Goal: Task Accomplishment & Management: Use online tool/utility

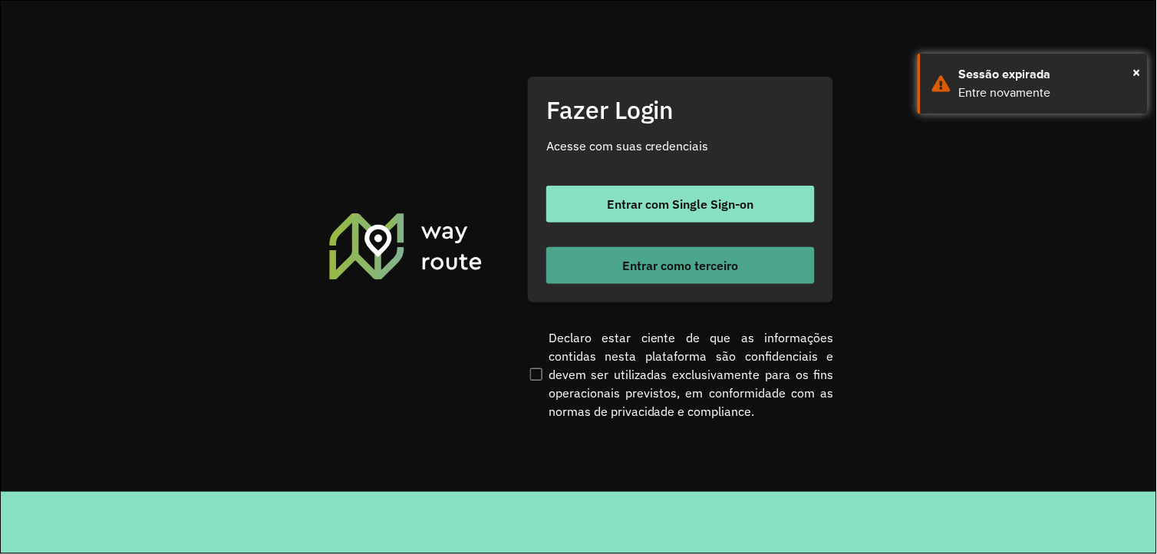
click at [634, 261] on span "Entrar como terceiro" at bounding box center [681, 265] width 116 height 12
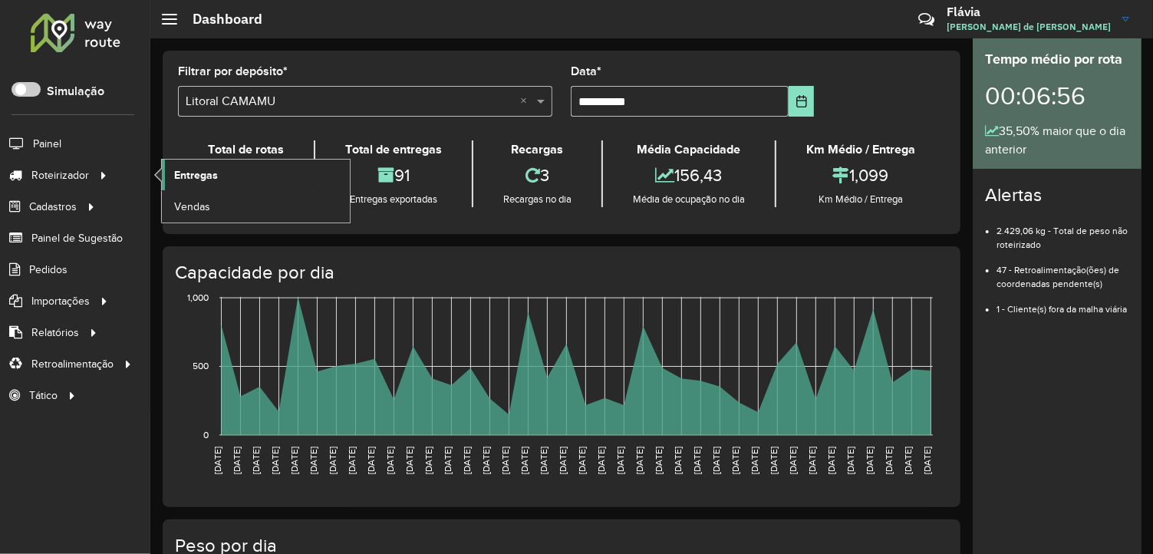
click at [234, 173] on link "Entregas" at bounding box center [256, 175] width 188 height 31
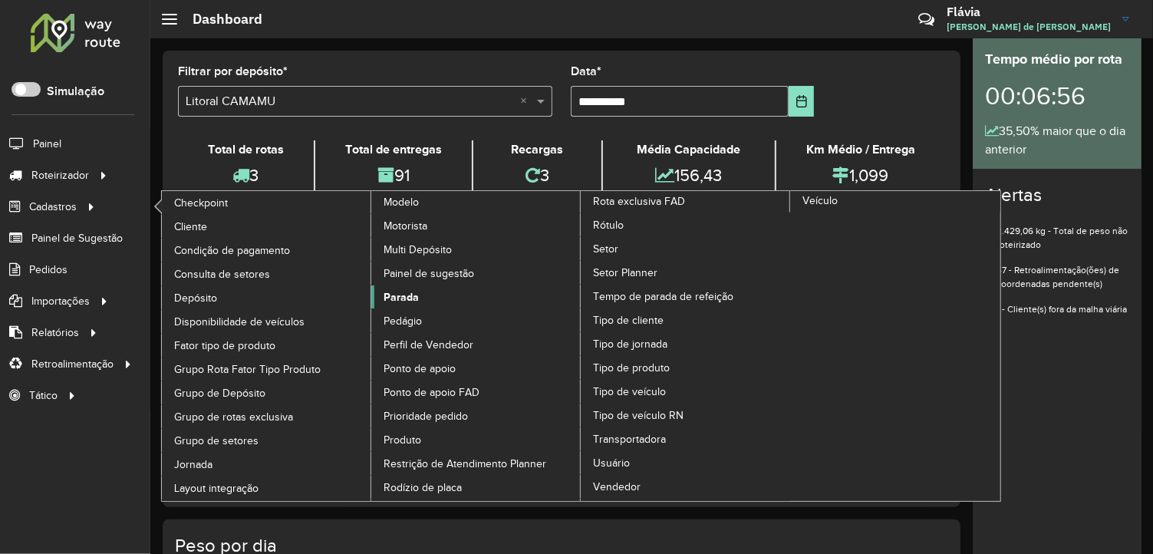
click at [440, 308] on link "Parada" at bounding box center [476, 296] width 210 height 23
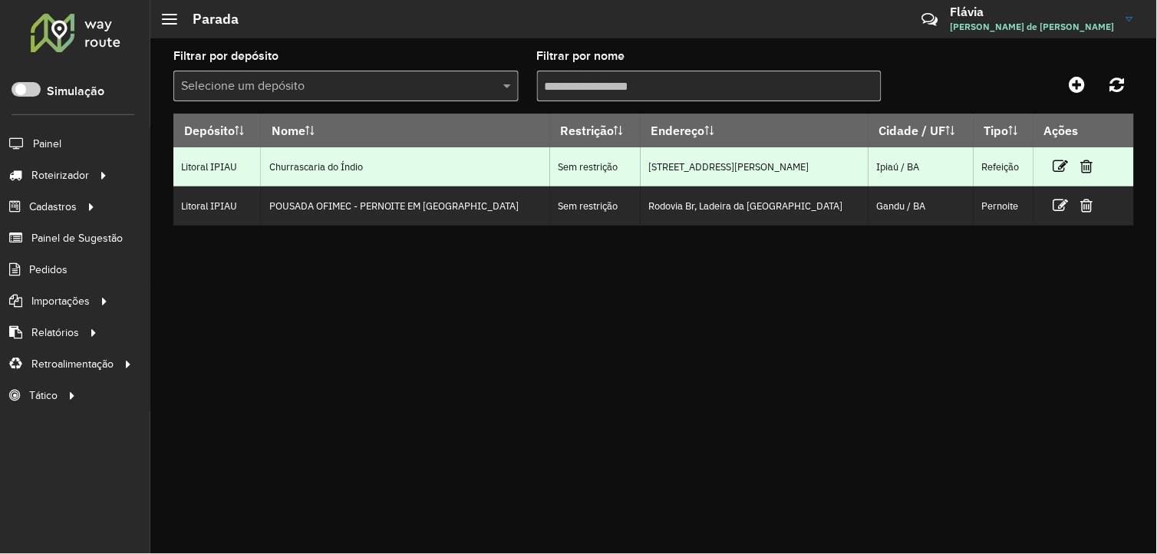
click at [1081, 175] on link at bounding box center [1087, 166] width 12 height 21
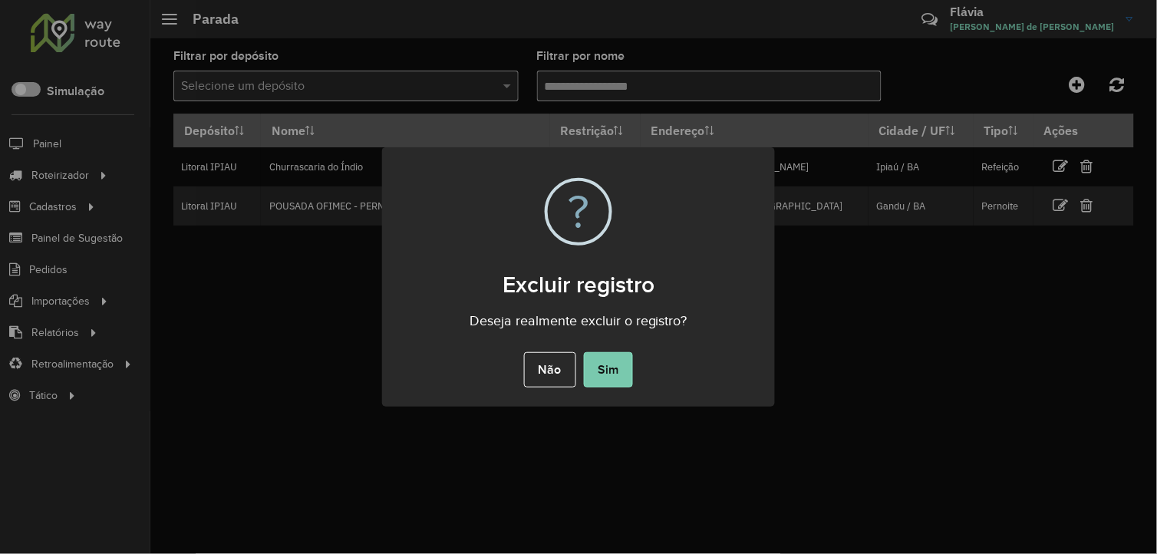
click at [603, 371] on button "Sim" at bounding box center [608, 369] width 49 height 35
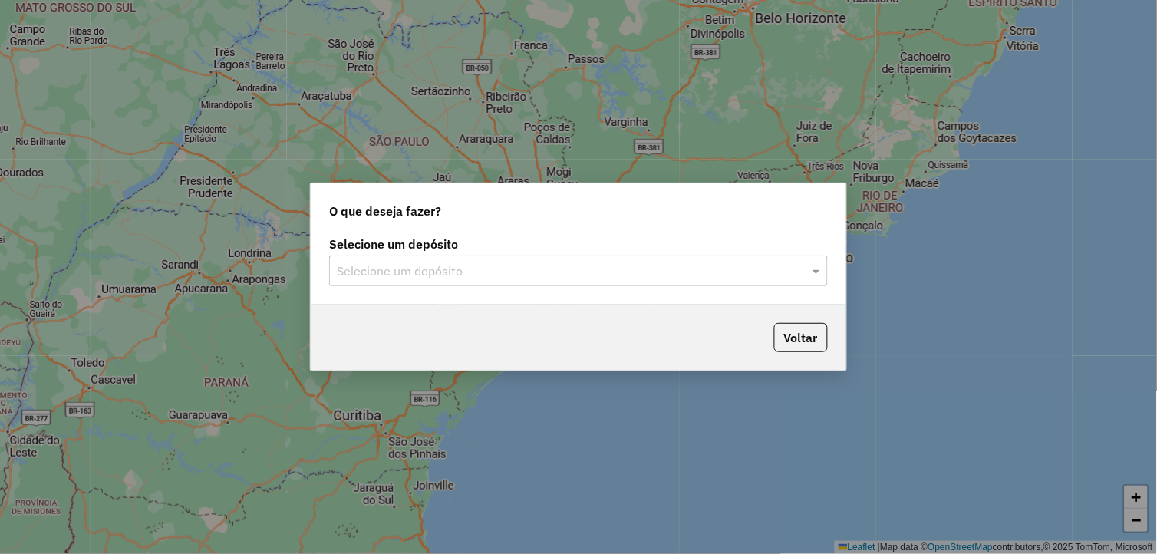
click at [526, 274] on input "text" at bounding box center [563, 271] width 453 height 18
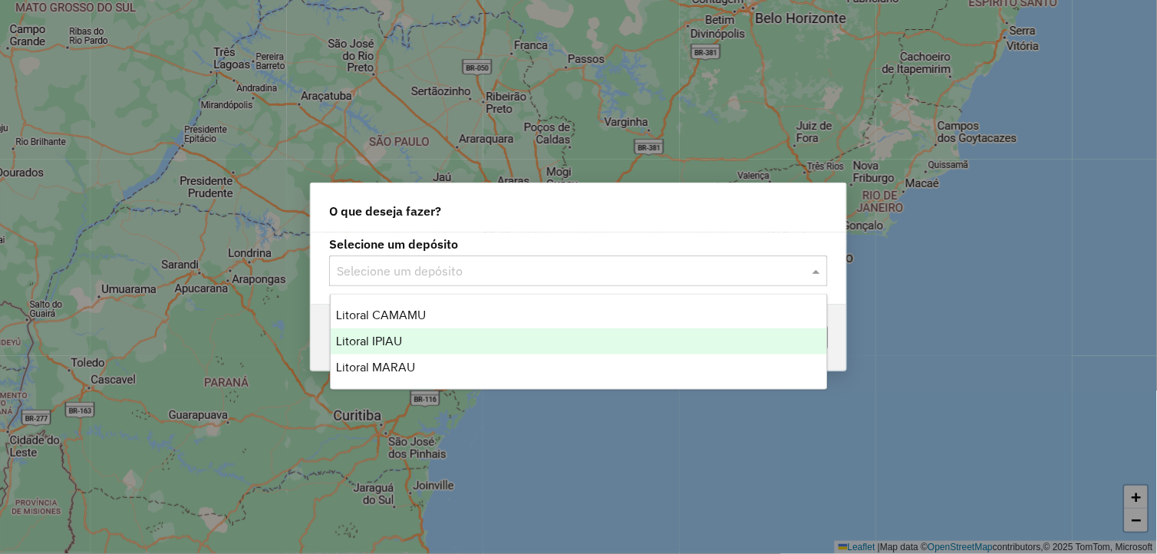
click at [510, 334] on div "Litoral IPIAU" at bounding box center [579, 341] width 497 height 26
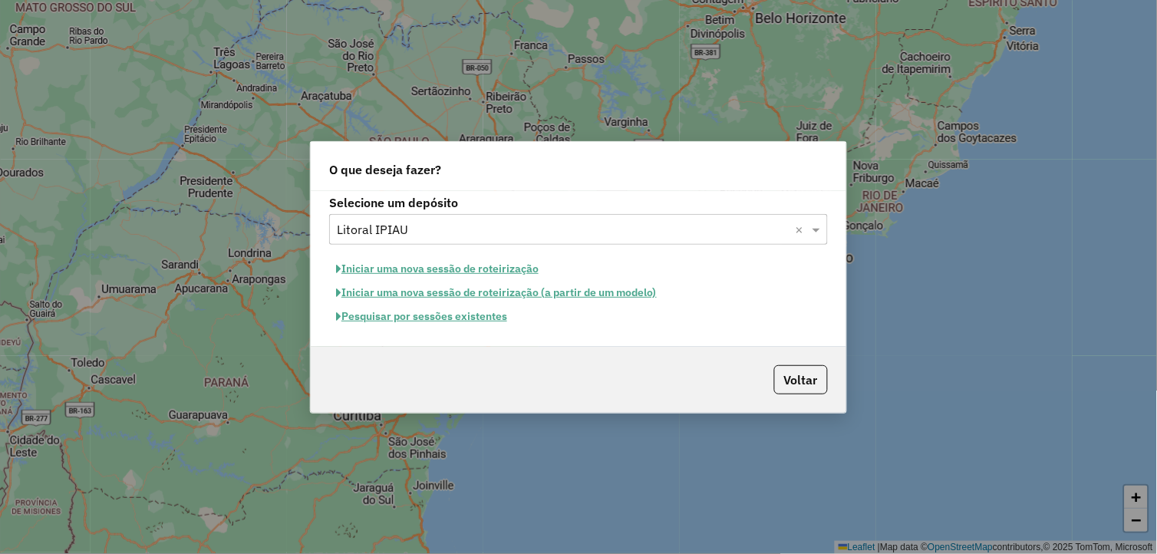
click at [470, 313] on button "Pesquisar por sessões existentes" at bounding box center [421, 317] width 185 height 24
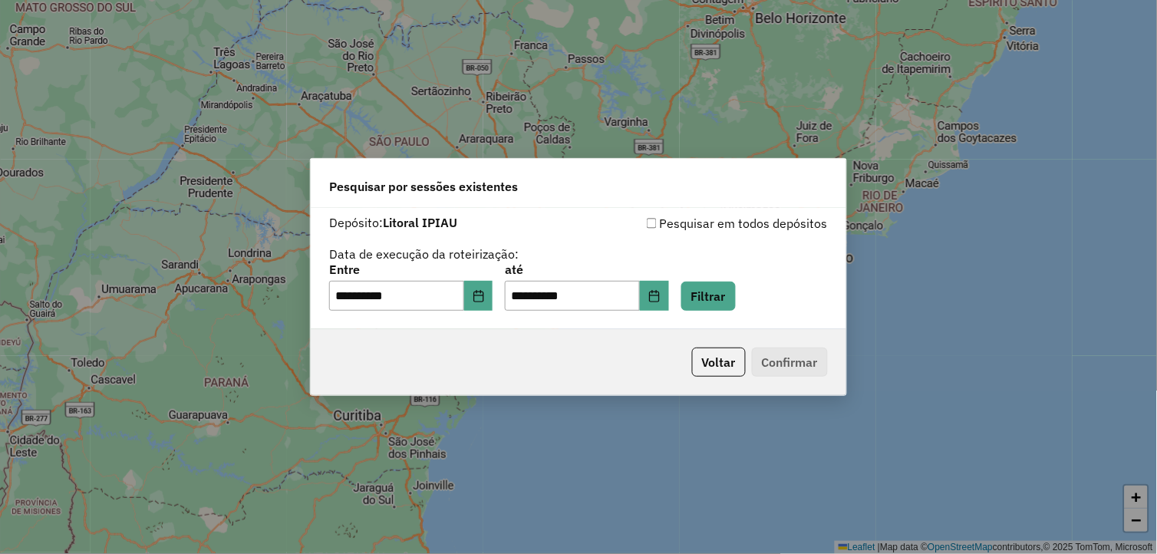
click at [673, 226] on div "Pesquisar em todos depósitos" at bounding box center [702, 223] width 249 height 18
click at [660, 224] on div "Pesquisar em todos depósitos" at bounding box center [702, 223] width 249 height 18
click at [660, 226] on div "Pesquisar em todos depósitos" at bounding box center [702, 223] width 249 height 18
click at [720, 301] on button "Filtrar" at bounding box center [708, 296] width 54 height 29
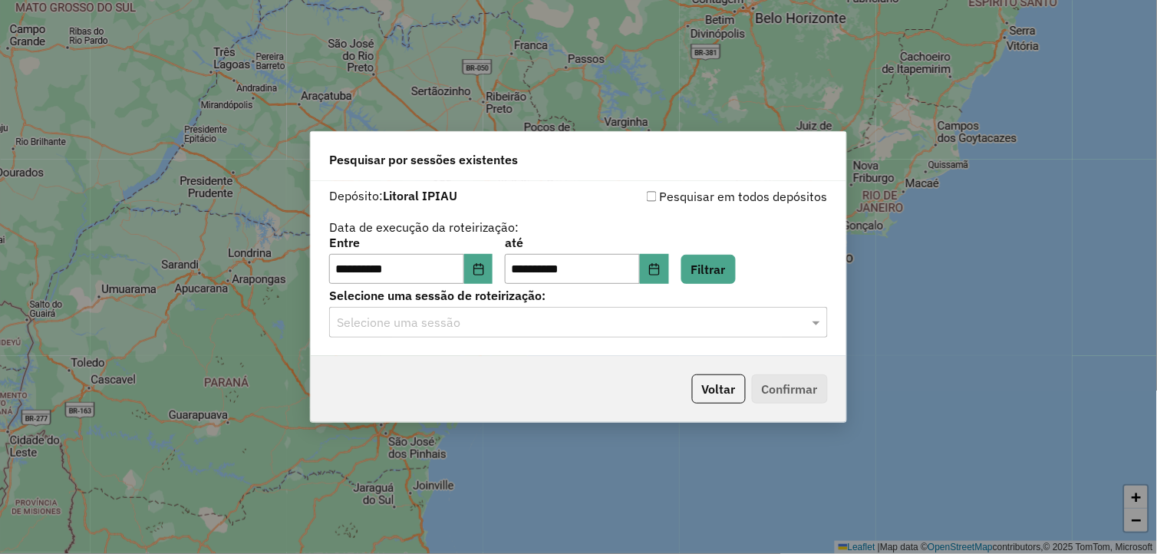
click at [588, 318] on input "text" at bounding box center [563, 323] width 453 height 18
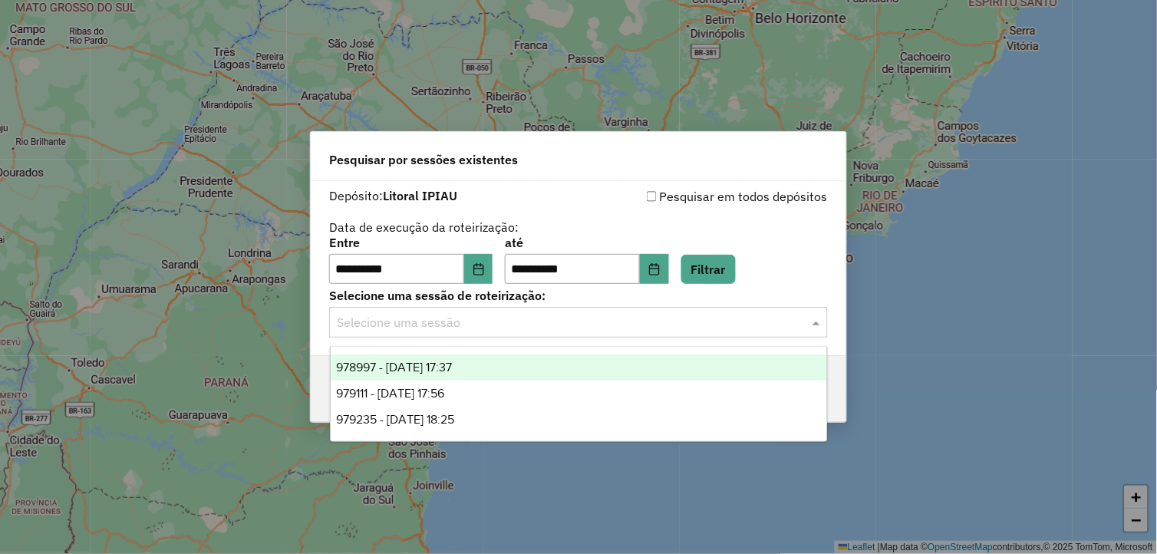
click at [489, 361] on div "978997 - 14/08/2025 17:37" at bounding box center [579, 367] width 497 height 26
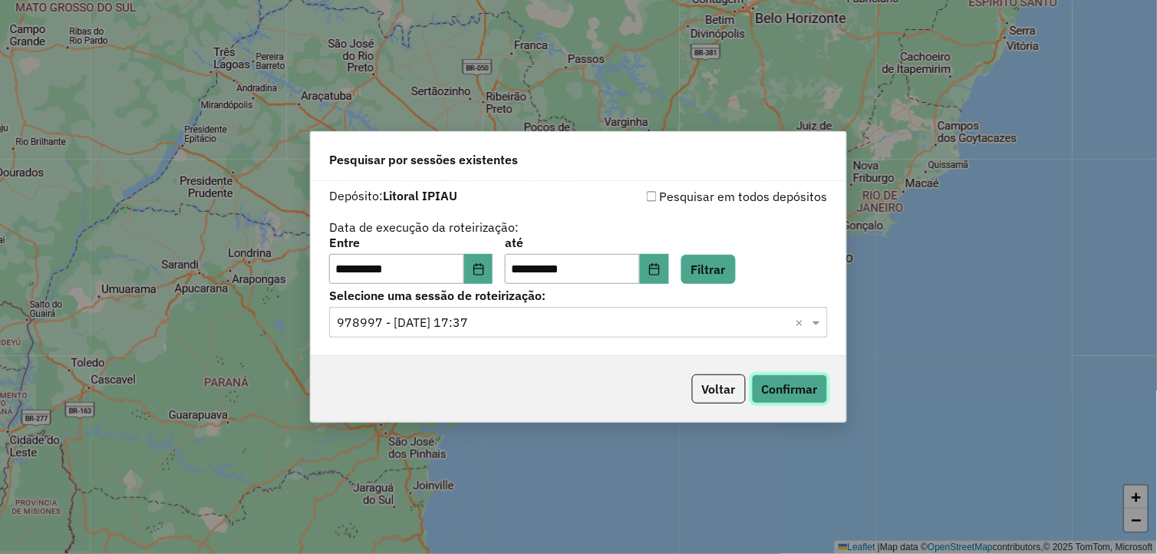
click at [814, 388] on button "Confirmar" at bounding box center [790, 388] width 76 height 29
click at [813, 332] on div "Selecione uma sessão × 978997 - 14/08/2025 17:37 ×" at bounding box center [578, 322] width 499 height 31
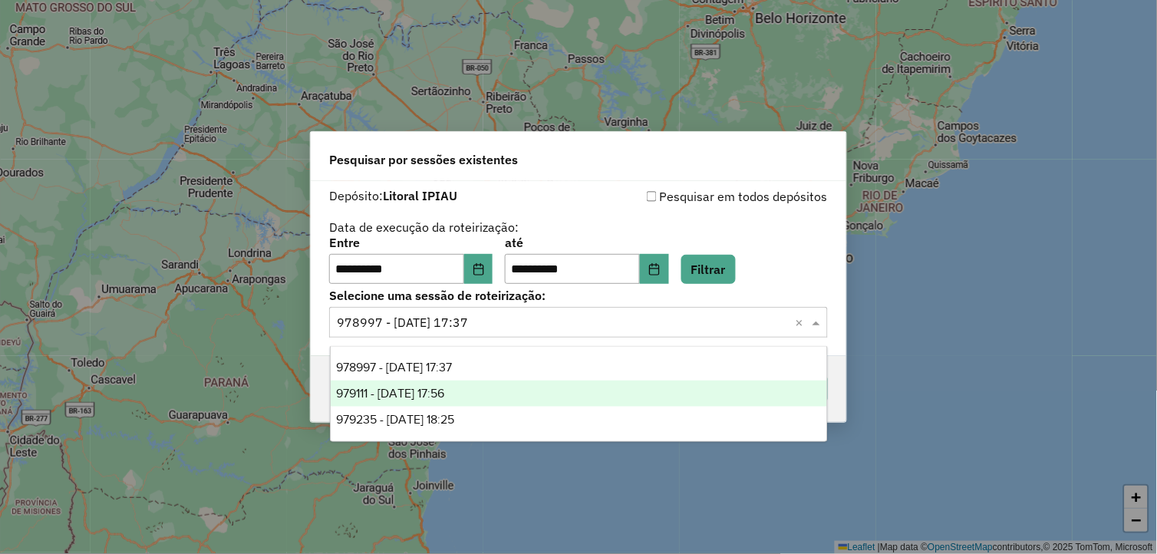
click at [615, 394] on div "979111 - 14/08/2025 17:56" at bounding box center [579, 394] width 497 height 26
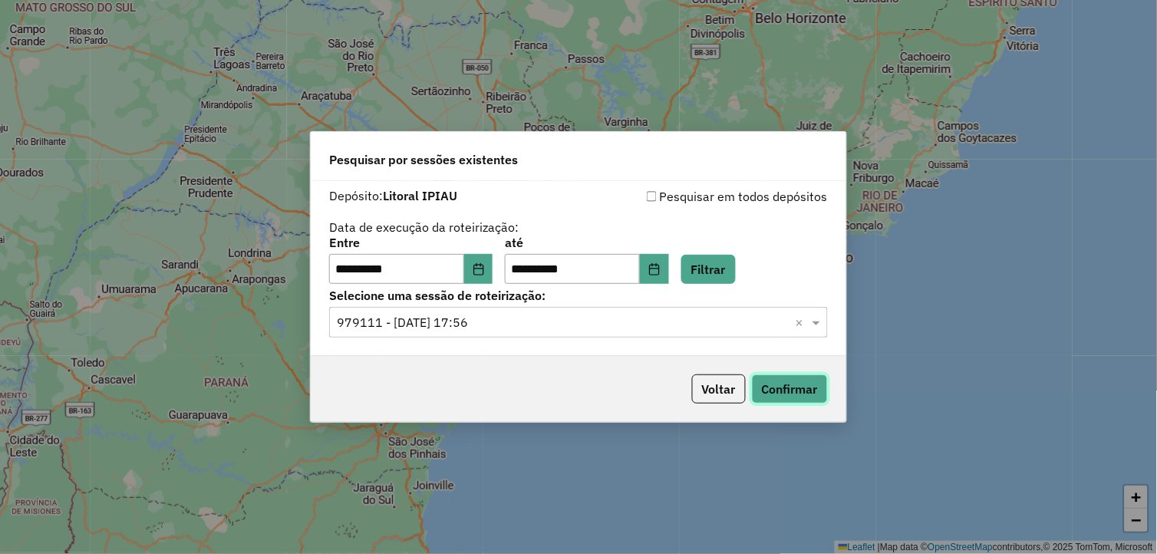
click at [806, 394] on button "Confirmar" at bounding box center [790, 388] width 76 height 29
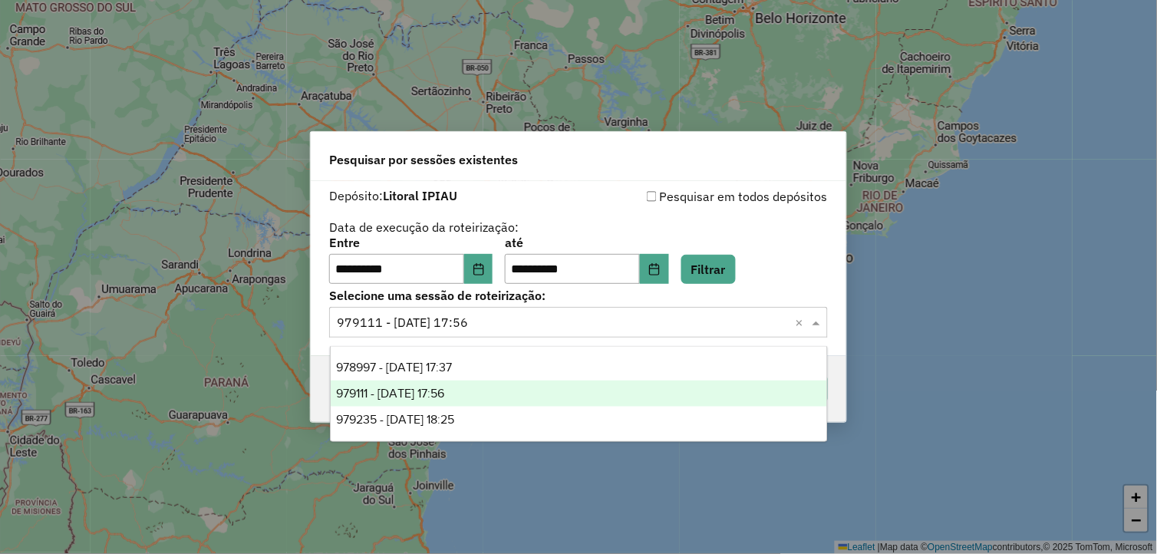
click at [819, 321] on span at bounding box center [818, 322] width 19 height 18
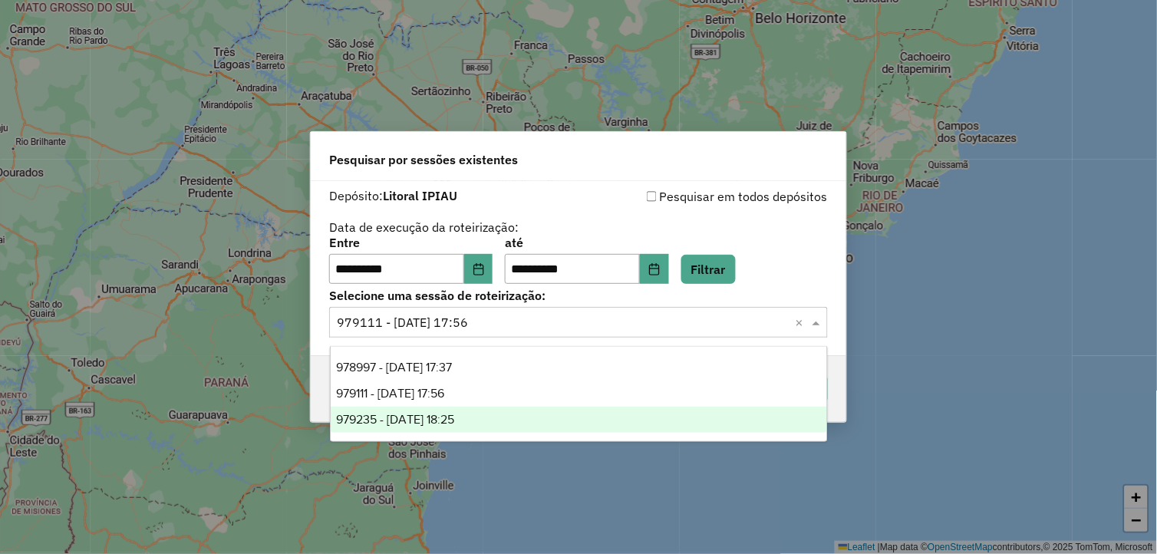
click at [531, 413] on div "979235 - 14/08/2025 18:25" at bounding box center [579, 420] width 497 height 26
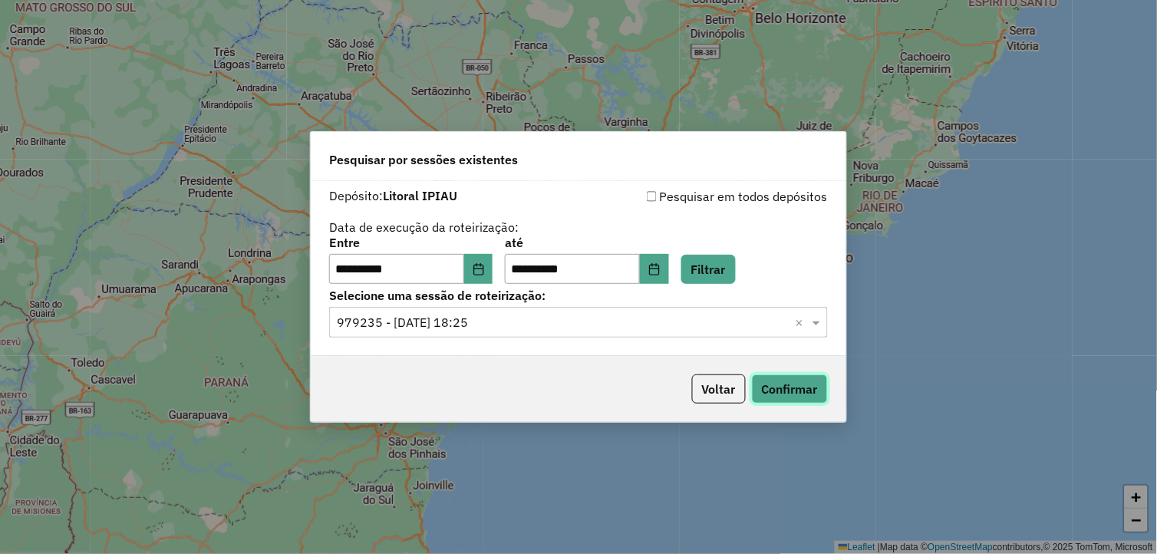
click at [786, 379] on button "Confirmar" at bounding box center [790, 388] width 76 height 29
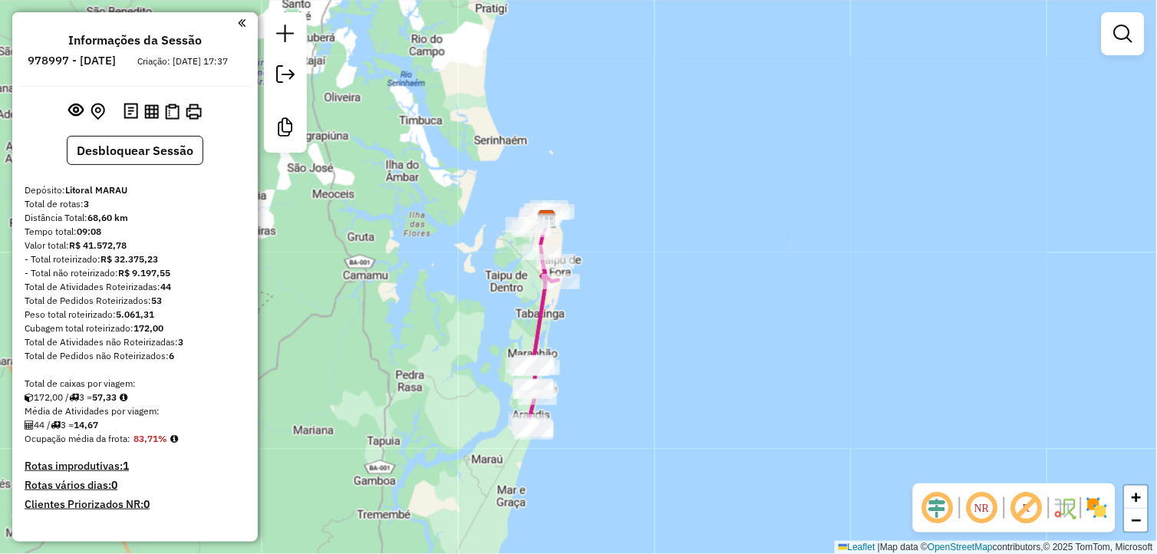
drag, startPoint x: 633, startPoint y: 309, endPoint x: 689, endPoint y: 302, distance: 56.4
click at [684, 303] on div "Janela de atendimento Grade de atendimento Capacidade Transportadoras Veículos …" at bounding box center [578, 277] width 1157 height 554
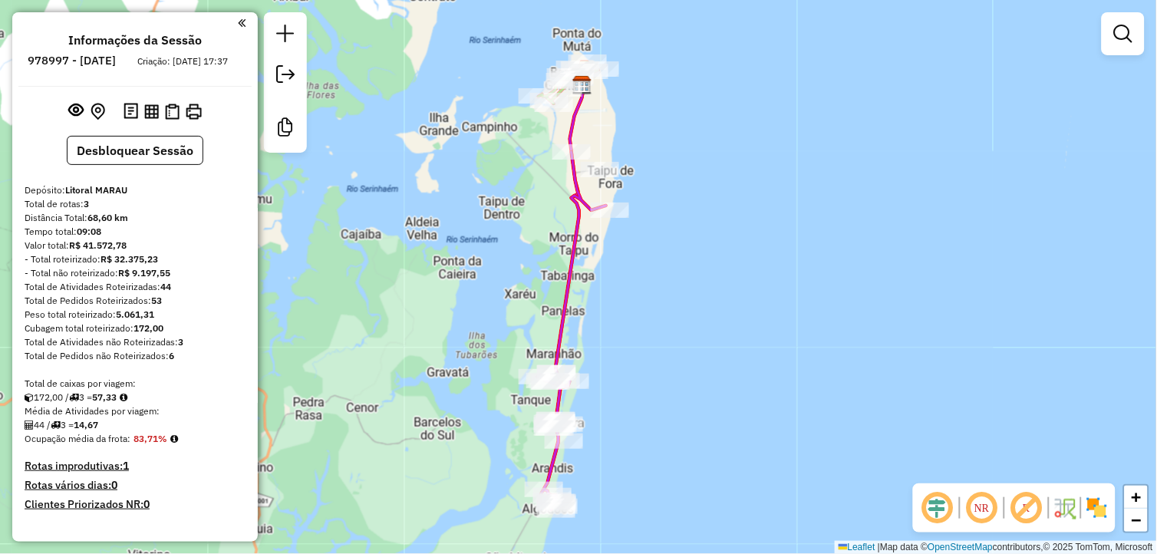
drag, startPoint x: 618, startPoint y: 315, endPoint x: 687, endPoint y: 310, distance: 68.4
click at [684, 312] on div "Janela de atendimento Grade de atendimento Capacidade Transportadoras Veículos …" at bounding box center [578, 277] width 1157 height 554
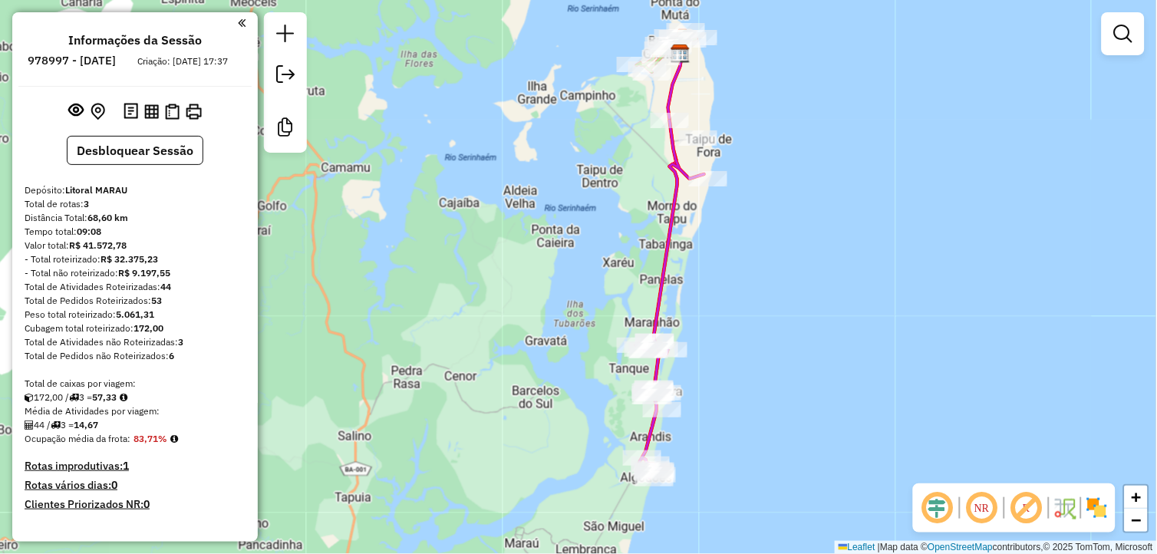
drag, startPoint x: 693, startPoint y: 404, endPoint x: 718, endPoint y: 381, distance: 34.2
click at [718, 381] on div "Janela de atendimento Grade de atendimento Capacidade Transportadoras Veículos …" at bounding box center [578, 277] width 1157 height 554
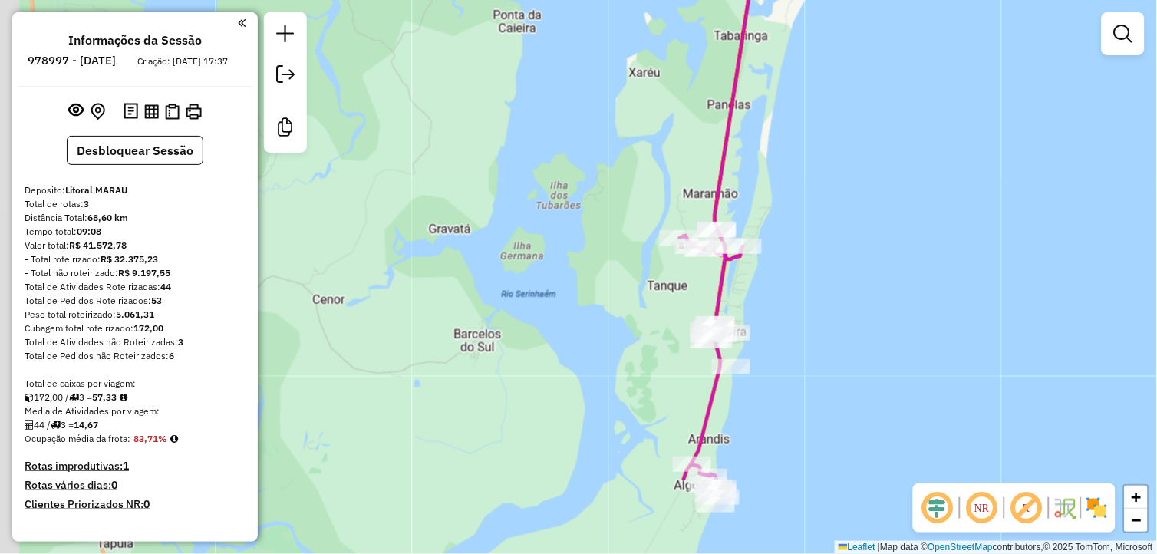
drag, startPoint x: 493, startPoint y: 241, endPoint x: 687, endPoint y: 111, distance: 233.4
click at [687, 111] on div "Janela de atendimento Grade de atendimento Capacidade Transportadoras Veículos …" at bounding box center [578, 277] width 1157 height 554
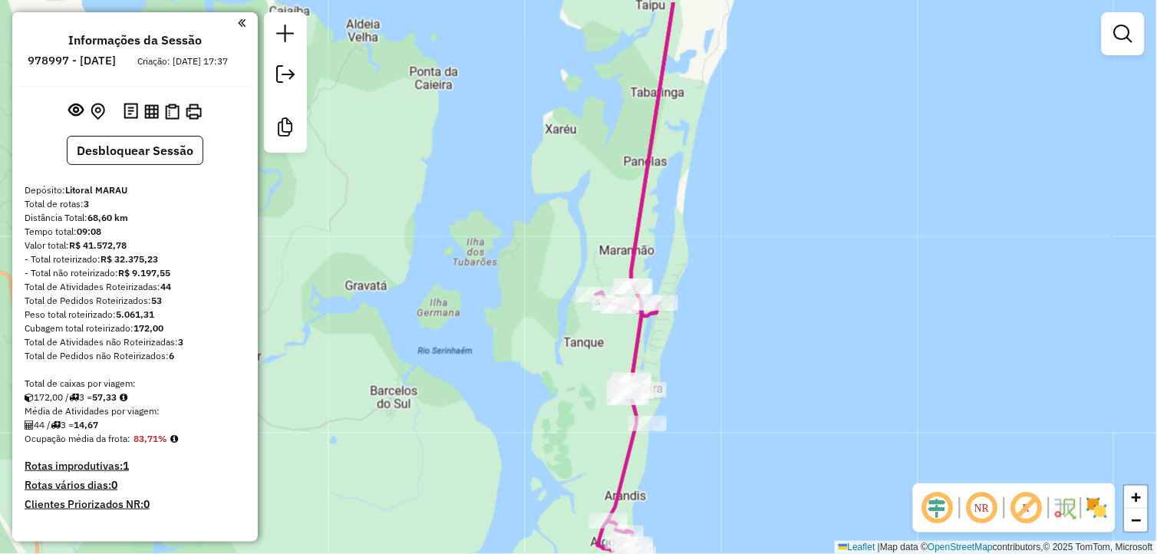
drag, startPoint x: 915, startPoint y: 282, endPoint x: 816, endPoint y: 354, distance: 122.5
click at [818, 354] on div "Janela de atendimento Grade de atendimento Capacidade Transportadoras Veículos …" at bounding box center [578, 277] width 1157 height 554
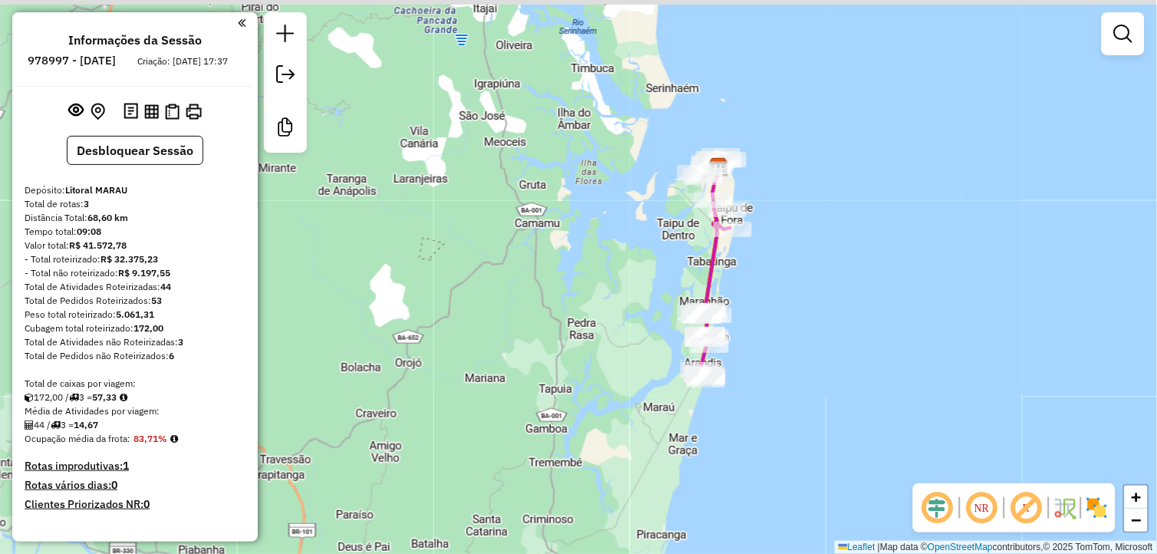
drag, startPoint x: 790, startPoint y: 243, endPoint x: 773, endPoint y: 282, distance: 42.2
click at [773, 305] on div "Janela de atendimento Grade de atendimento Capacidade Transportadoras Veículos …" at bounding box center [578, 277] width 1157 height 554
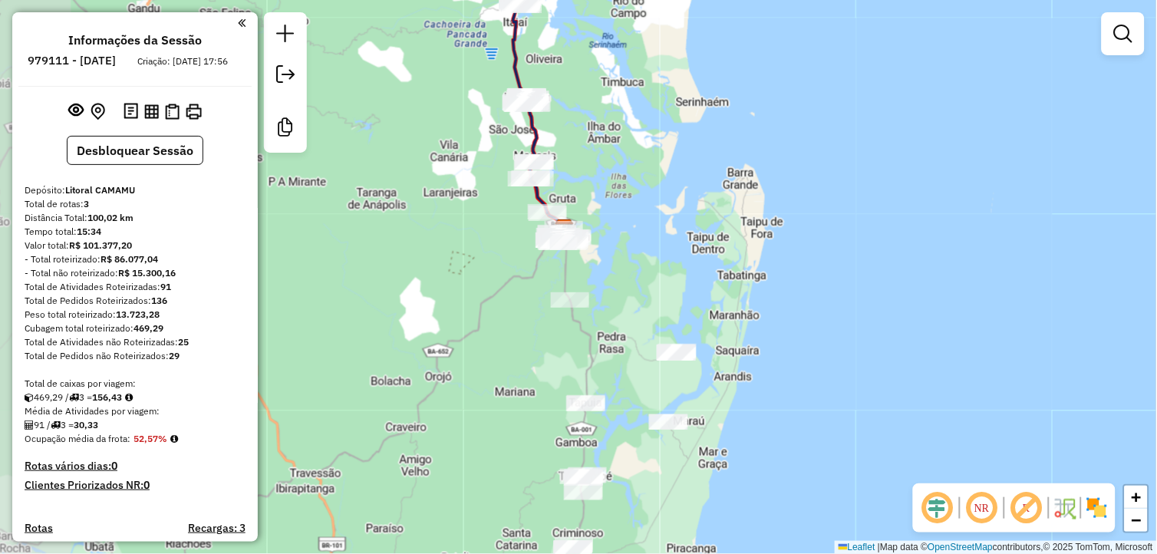
drag, startPoint x: 587, startPoint y: 258, endPoint x: 651, endPoint y: 222, distance: 72.8
click at [651, 222] on div "Janela de atendimento Grade de atendimento Capacidade Transportadoras Veículos …" at bounding box center [578, 277] width 1157 height 554
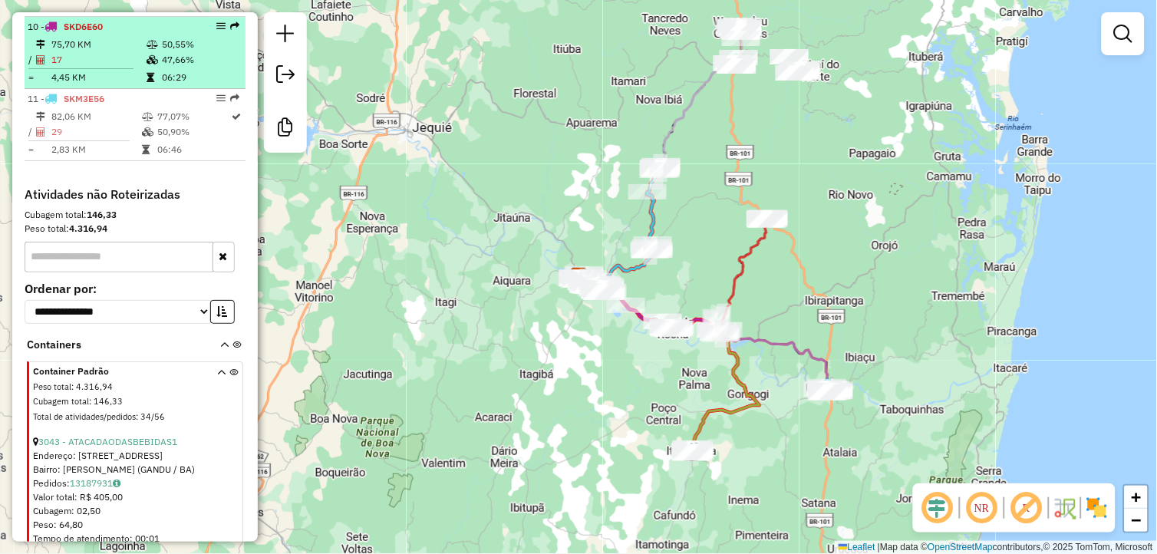
scroll to position [1363, 0]
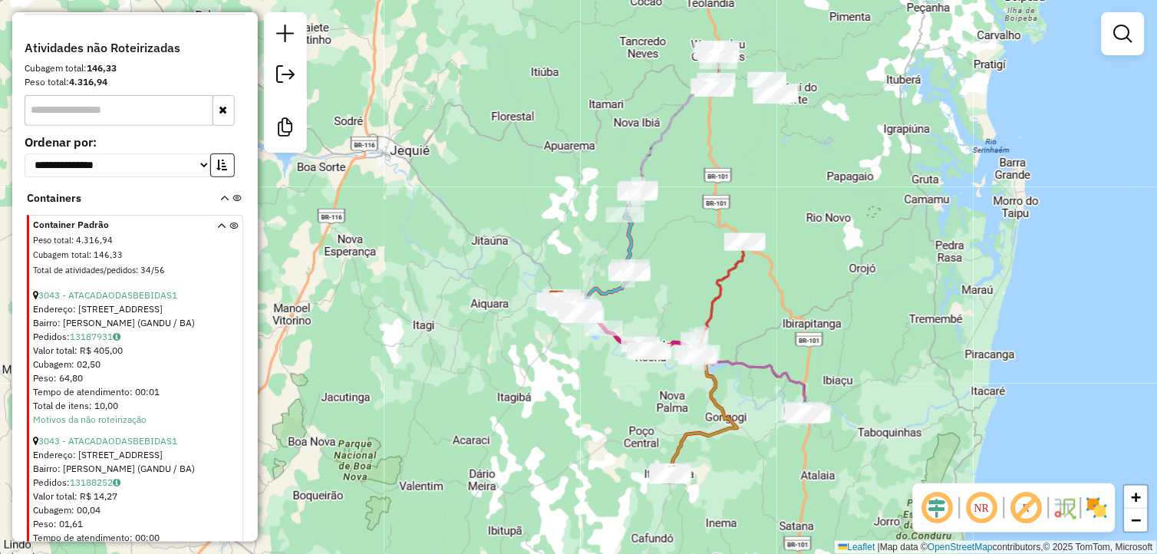
drag, startPoint x: 861, startPoint y: 261, endPoint x: 842, endPoint y: 273, distance: 22.1
click at [844, 273] on div "Janela de atendimento Grade de atendimento Capacidade Transportadoras Veículos …" at bounding box center [578, 277] width 1157 height 554
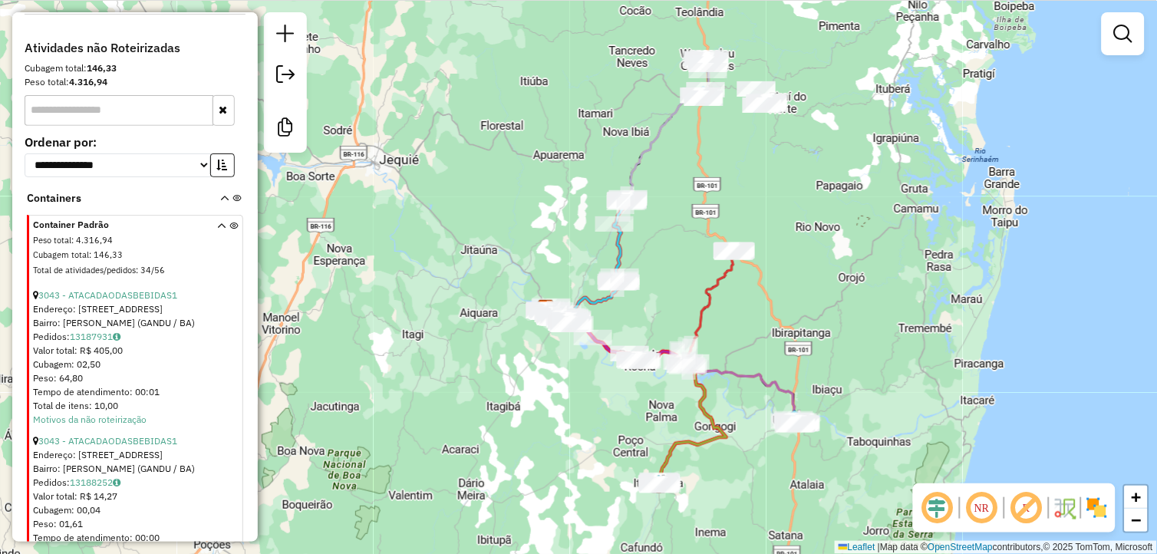
drag, startPoint x: 787, startPoint y: 219, endPoint x: 760, endPoint y: 259, distance: 49.2
click at [760, 259] on div "Janela de atendimento Grade de atendimento Capacidade Transportadoras Veículos …" at bounding box center [578, 277] width 1157 height 554
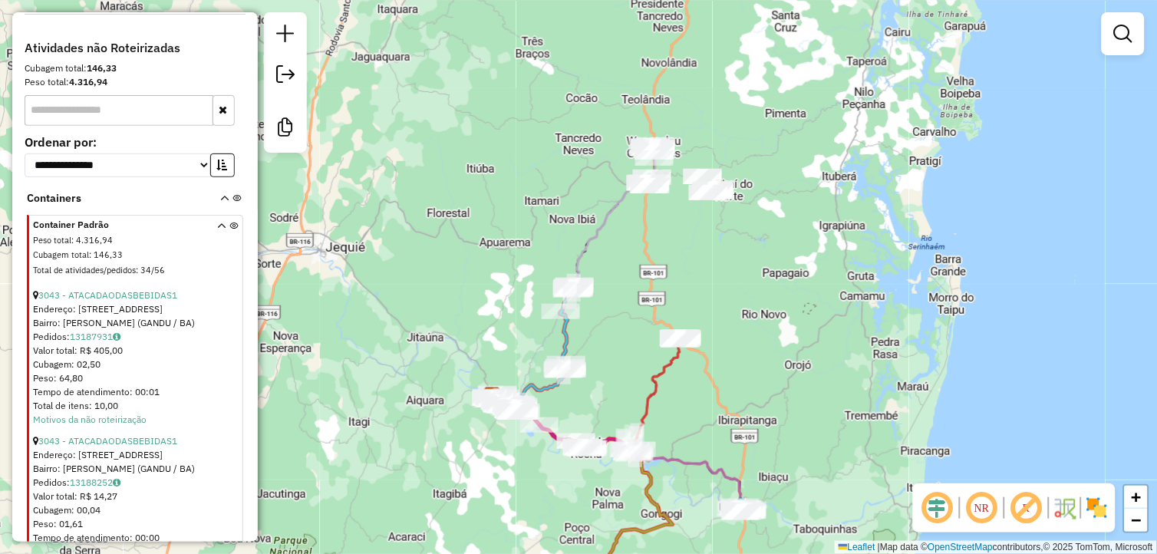
drag, startPoint x: 701, startPoint y: 153, endPoint x: 635, endPoint y: 213, distance: 88.6
click at [668, 204] on div "Janela de atendimento Grade de atendimento Capacidade Transportadoras Veículos …" at bounding box center [578, 277] width 1157 height 554
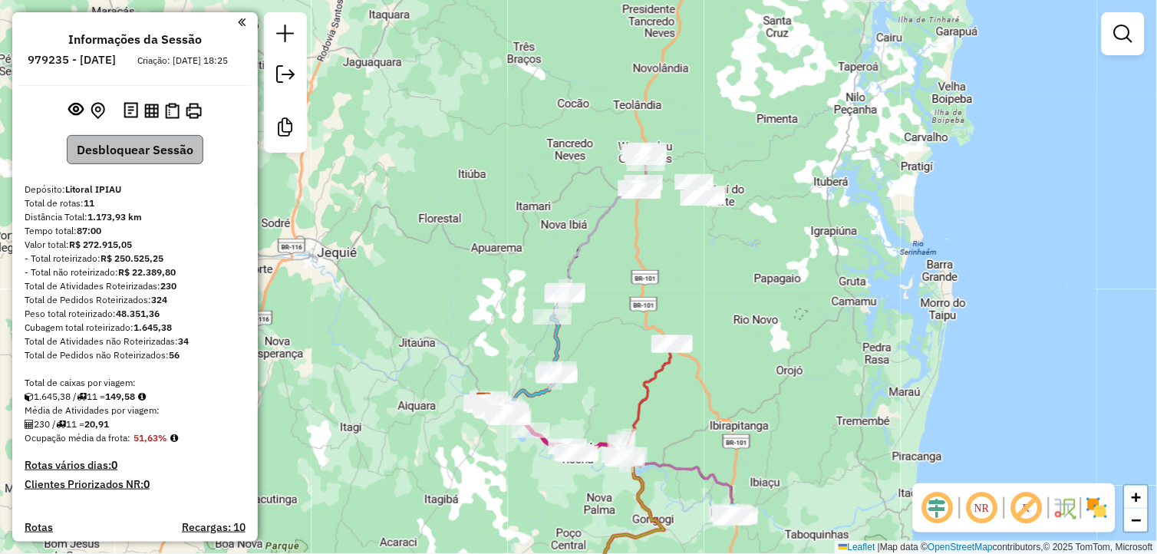
scroll to position [0, 0]
click at [140, 163] on button "Desbloquear Sessão" at bounding box center [135, 150] width 137 height 29
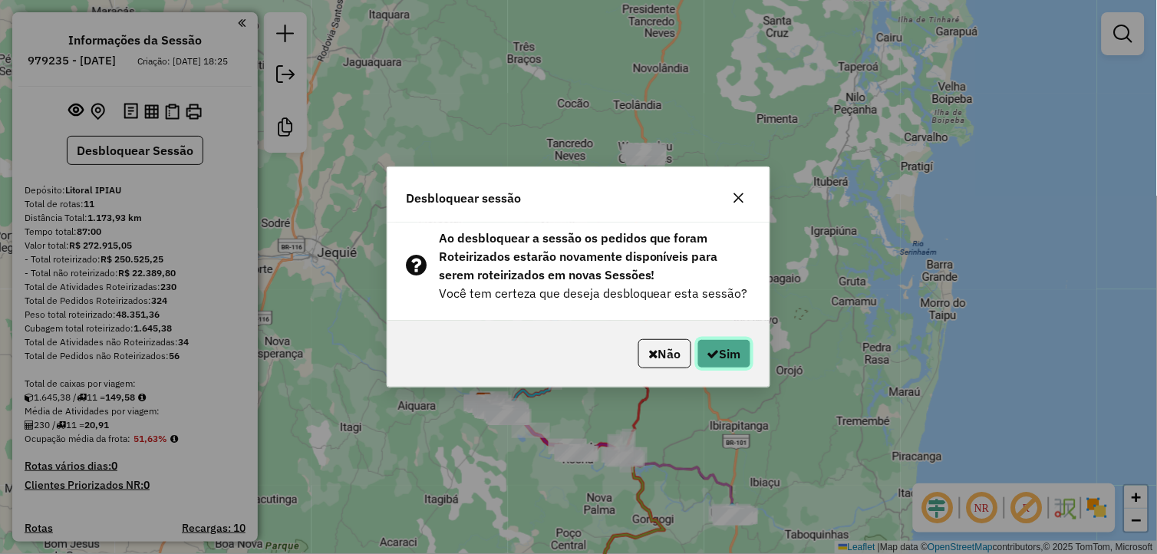
click at [723, 353] on button "Sim" at bounding box center [724, 353] width 54 height 29
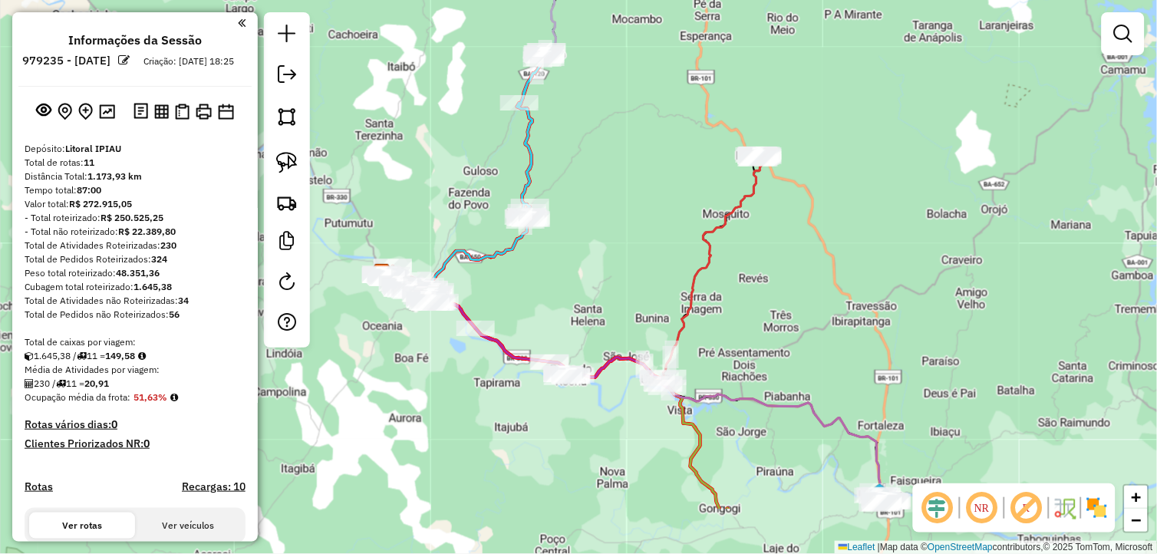
drag, startPoint x: 594, startPoint y: 374, endPoint x: 589, endPoint y: 315, distance: 59.3
click at [589, 315] on div "Janela de atendimento Grade de atendimento Capacidade Transportadoras Veículos …" at bounding box center [578, 277] width 1157 height 554
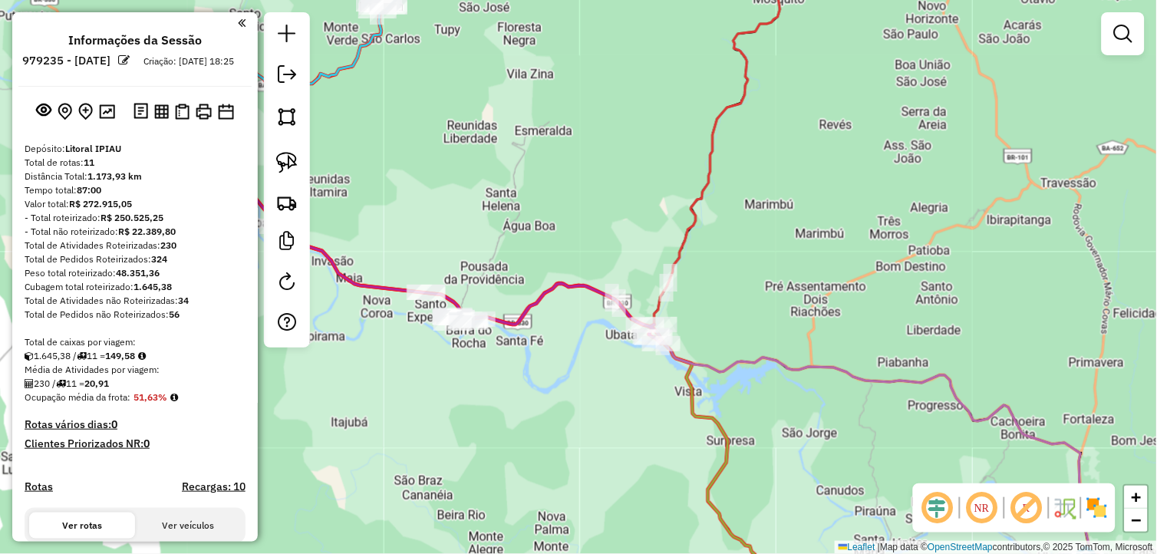
drag, startPoint x: 669, startPoint y: 361, endPoint x: 747, endPoint y: 309, distance: 93.0
click at [747, 309] on div "Janela de atendimento Grade de atendimento Capacidade Transportadoras Veículos …" at bounding box center [578, 277] width 1157 height 554
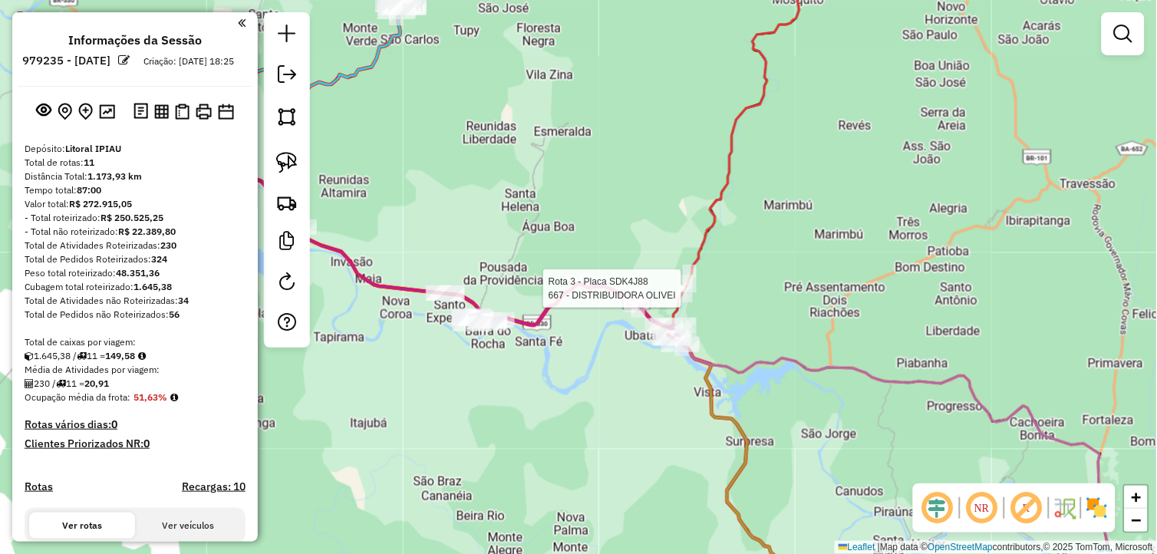
select select "**********"
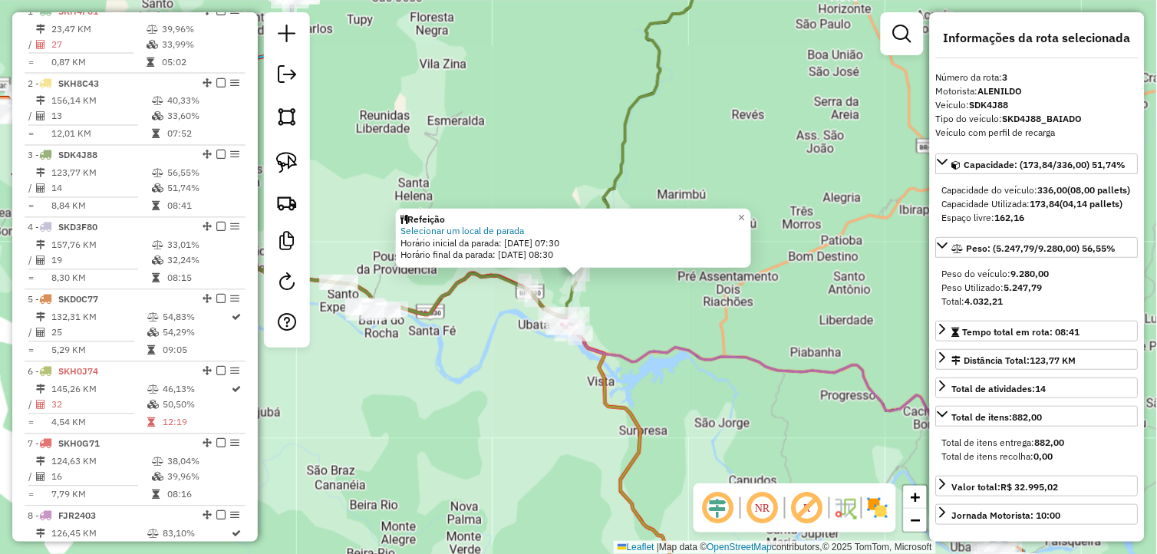
scroll to position [717, 0]
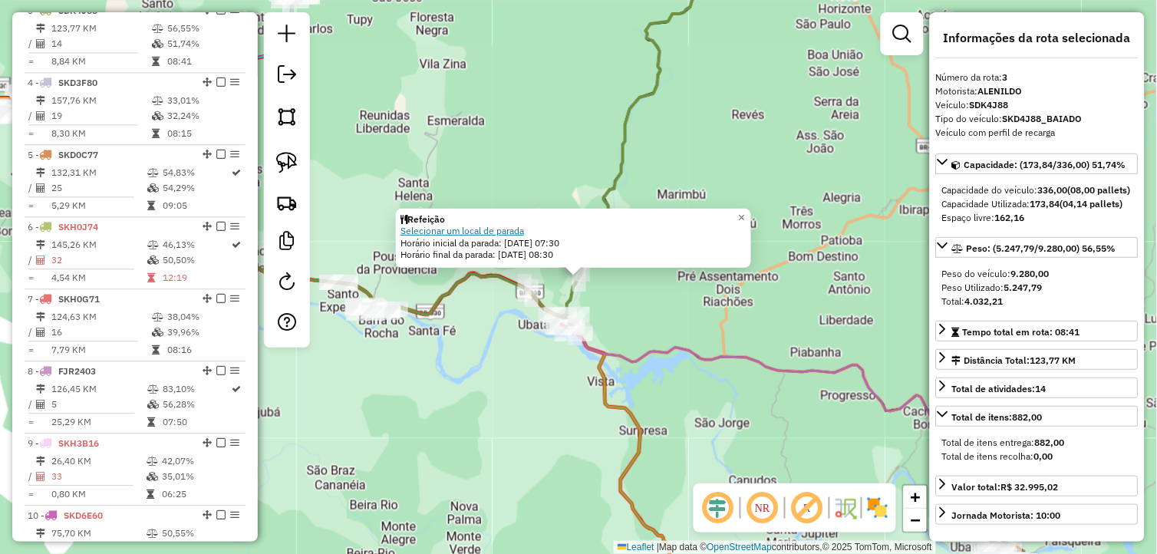
click at [517, 234] on link "Selecionar um local de parada" at bounding box center [462, 231] width 124 height 12
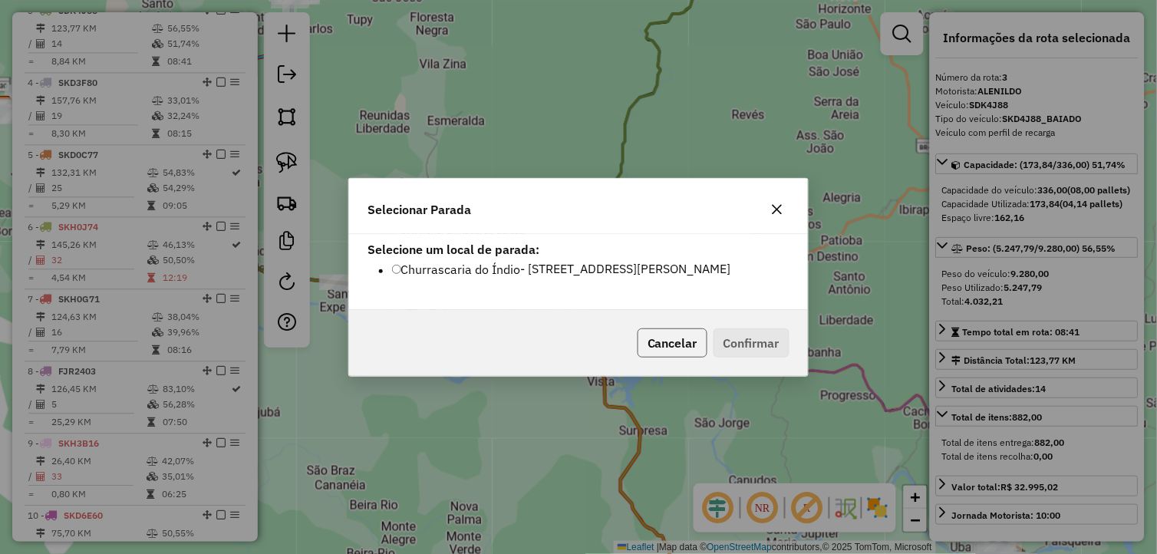
click at [695, 341] on button "Cancelar" at bounding box center [673, 342] width 70 height 29
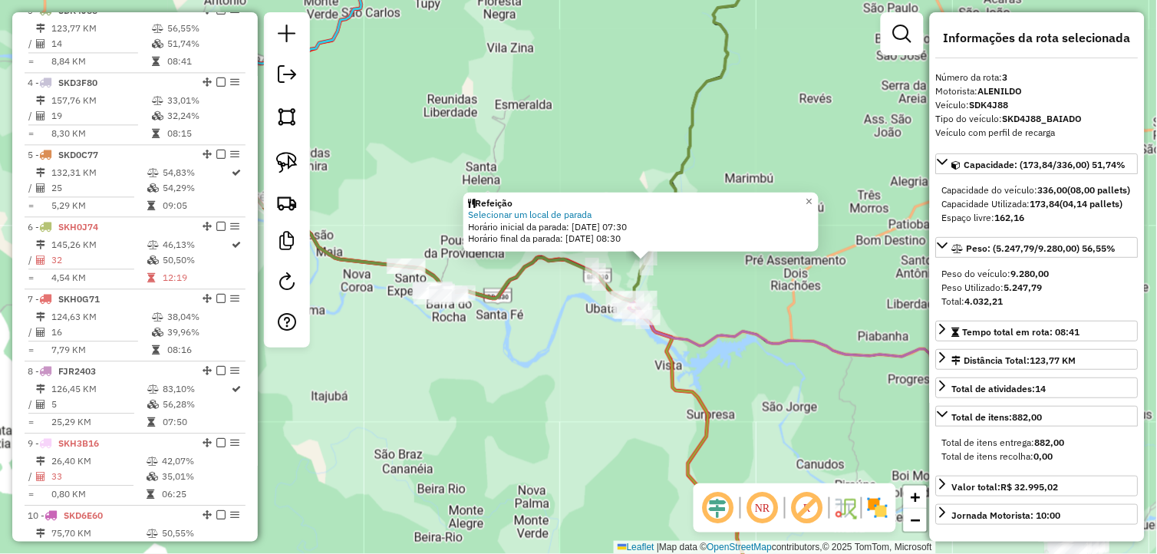
drag, startPoint x: 667, startPoint y: 342, endPoint x: 760, endPoint y: 102, distance: 257.2
click at [761, 310] on div "Refeição Selecionar um local de parada Horário inicial da parada: [DATE] 07:30 …" at bounding box center [578, 277] width 1157 height 554
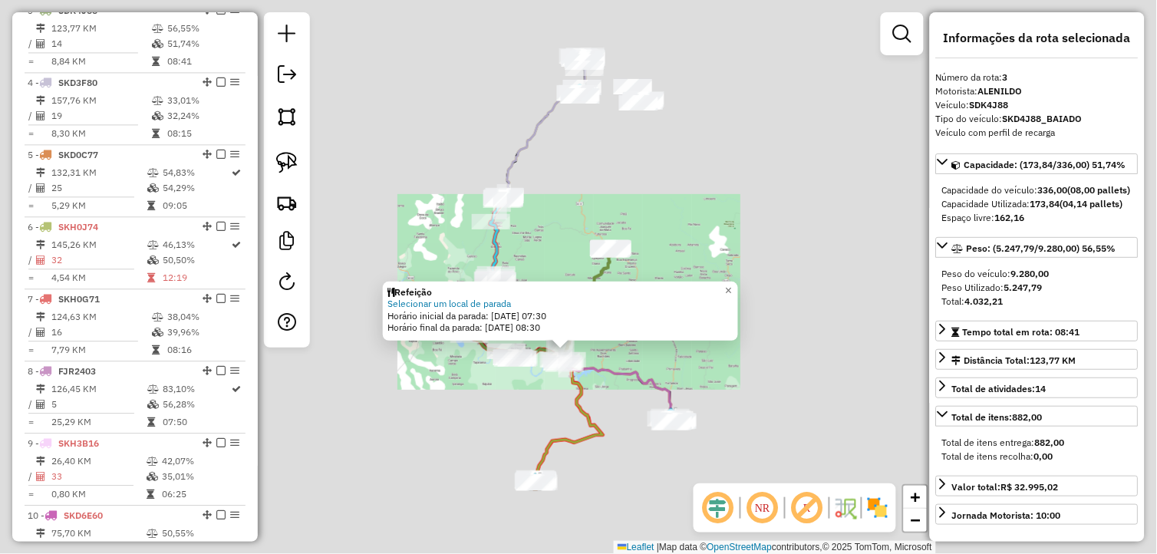
click at [529, 386] on div "Refeição Selecionar um local de parada Horário inicial da parada: [DATE] 07:30 …" at bounding box center [578, 277] width 1157 height 554
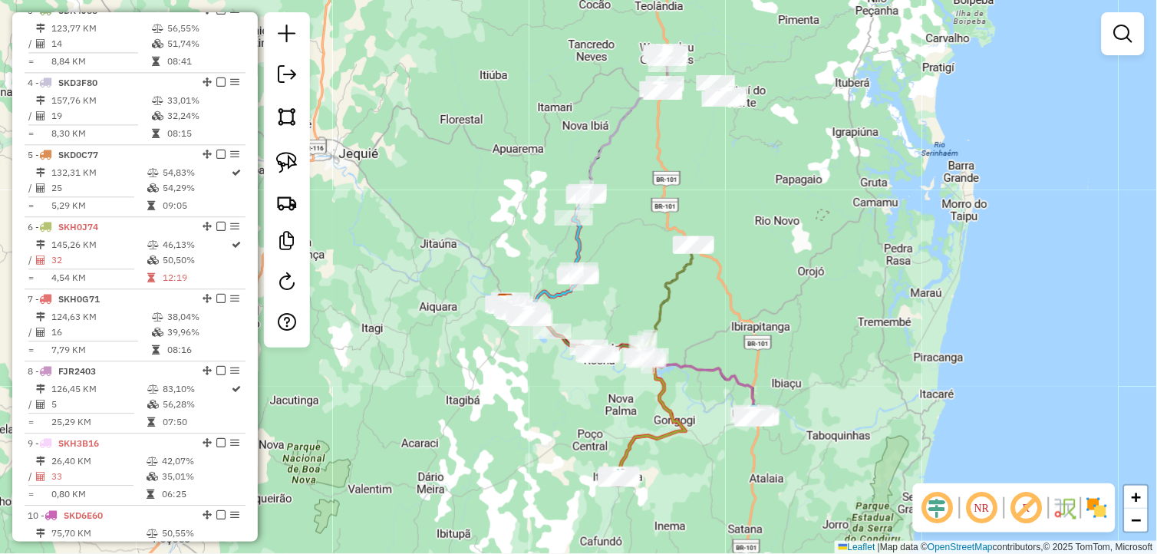
drag, startPoint x: 687, startPoint y: 327, endPoint x: 734, endPoint y: 323, distance: 47.0
click at [733, 323] on div "Janela de atendimento Grade de atendimento Capacidade Transportadoras Veículos …" at bounding box center [578, 277] width 1157 height 554
